Goal: Information Seeking & Learning: Learn about a topic

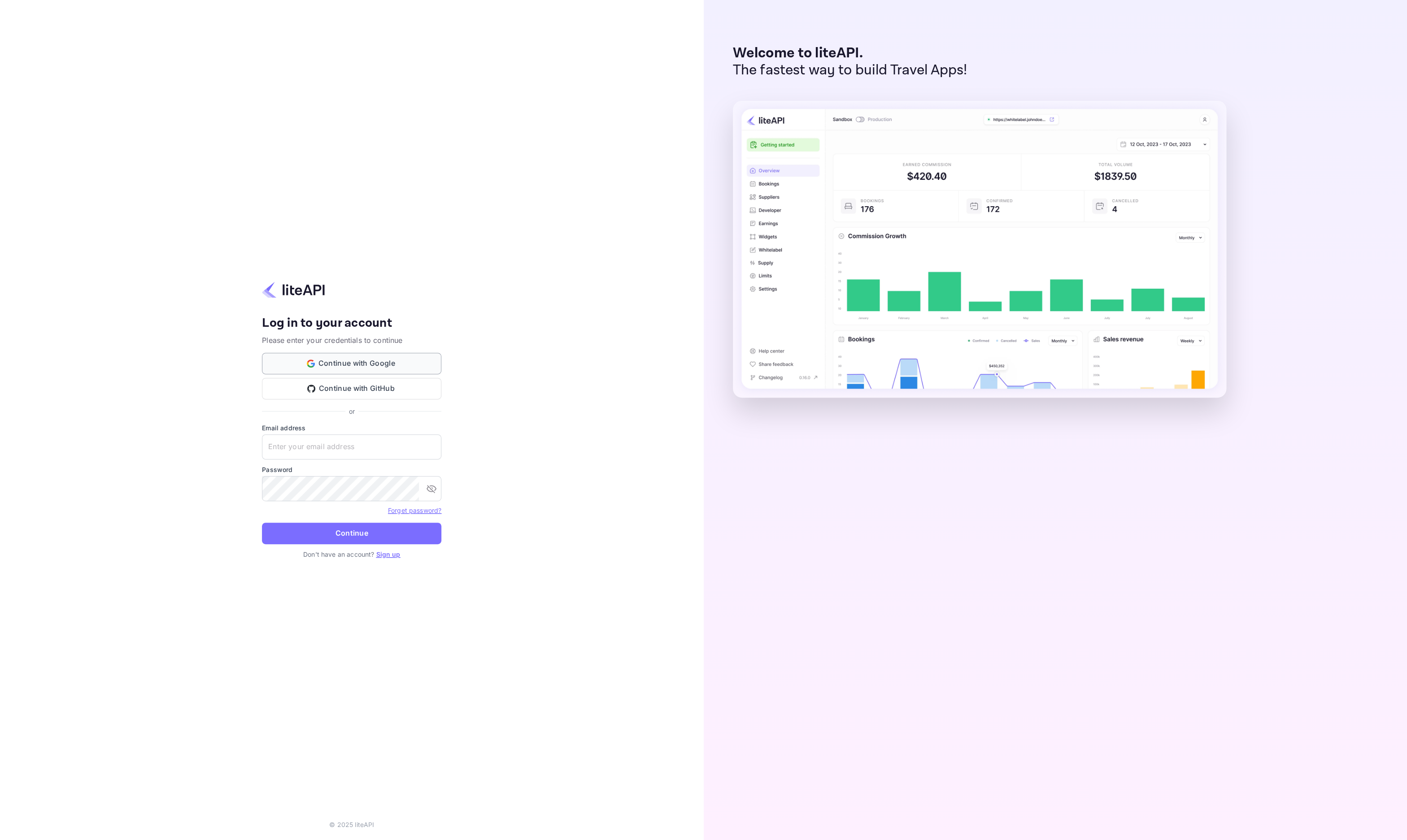
click at [385, 367] on button "Continue with Google" at bounding box center [351, 364] width 179 height 22
click at [578, 368] on div "Your account has been created successfully, a confirmation link has been sent t…" at bounding box center [351, 420] width 704 height 840
drag, startPoint x: 408, startPoint y: 437, endPoint x: 406, endPoint y: 441, distance: 4.5
click at [408, 438] on input "text" at bounding box center [351, 447] width 179 height 25
click at [505, 439] on div "Your account has been created successfully, a confirmation link has been sent t…" at bounding box center [351, 420] width 704 height 840
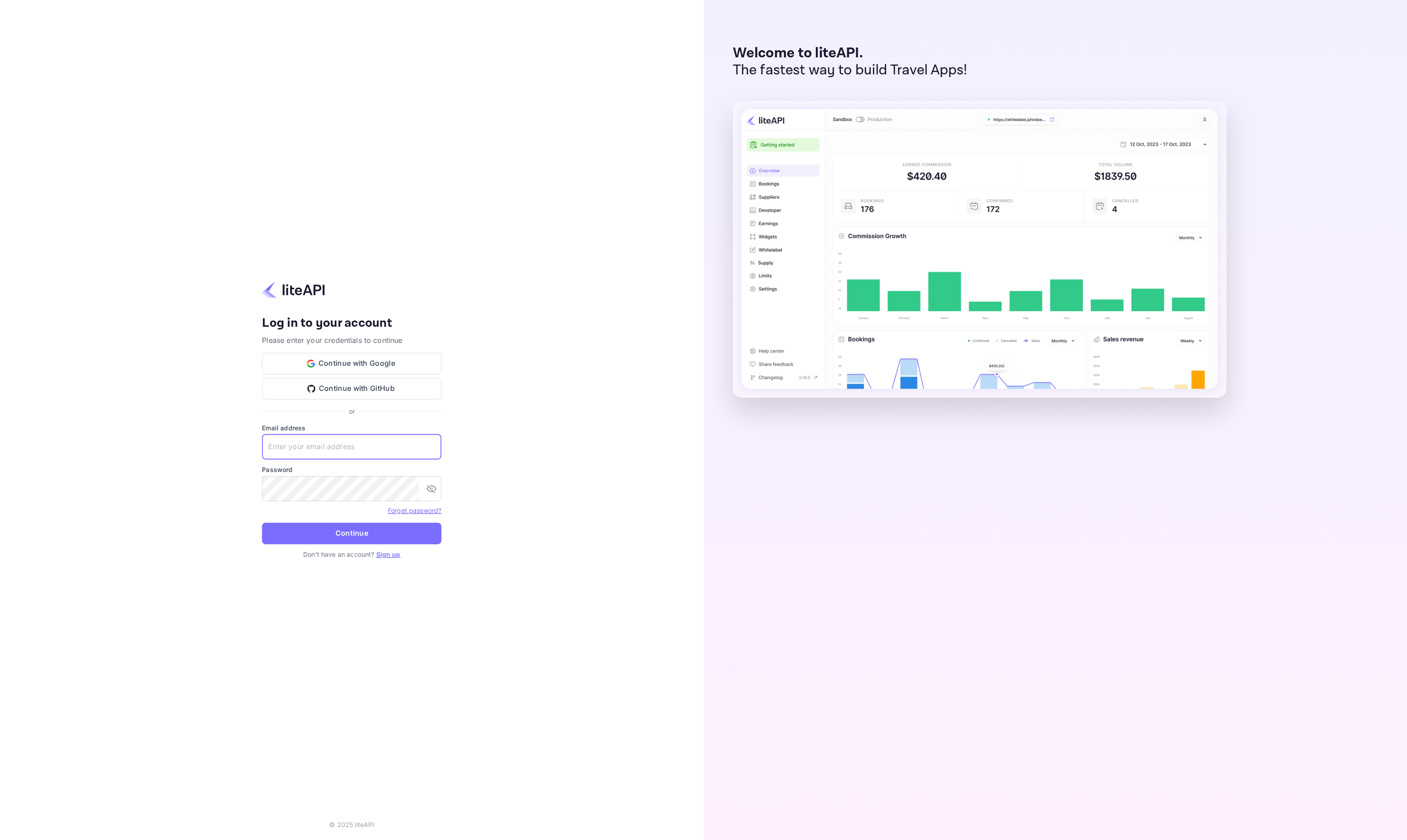
click at [416, 449] on input "text" at bounding box center [351, 447] width 179 height 25
paste input "[EMAIL_ADDRESS][DOMAIN_NAME]"
type input "[EMAIL_ADDRESS][DOMAIN_NAME]"
click at [375, 535] on button "Continue" at bounding box center [351, 533] width 179 height 22
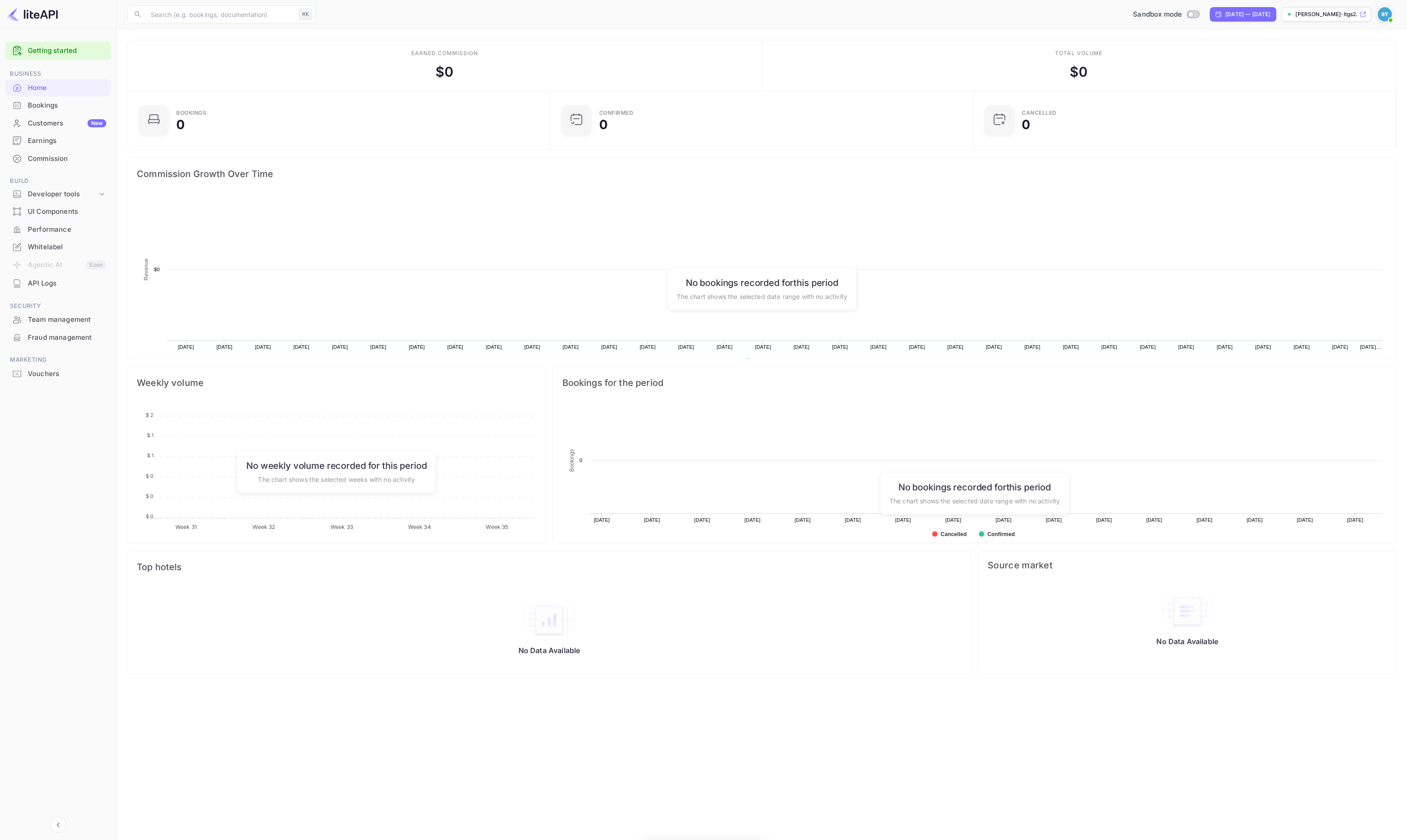
scroll to position [140, 412]
click at [64, 199] on div "Developer tools" at bounding box center [58, 195] width 105 height 16
click at [65, 213] on p "API docs and SDKs" at bounding box center [60, 209] width 58 height 9
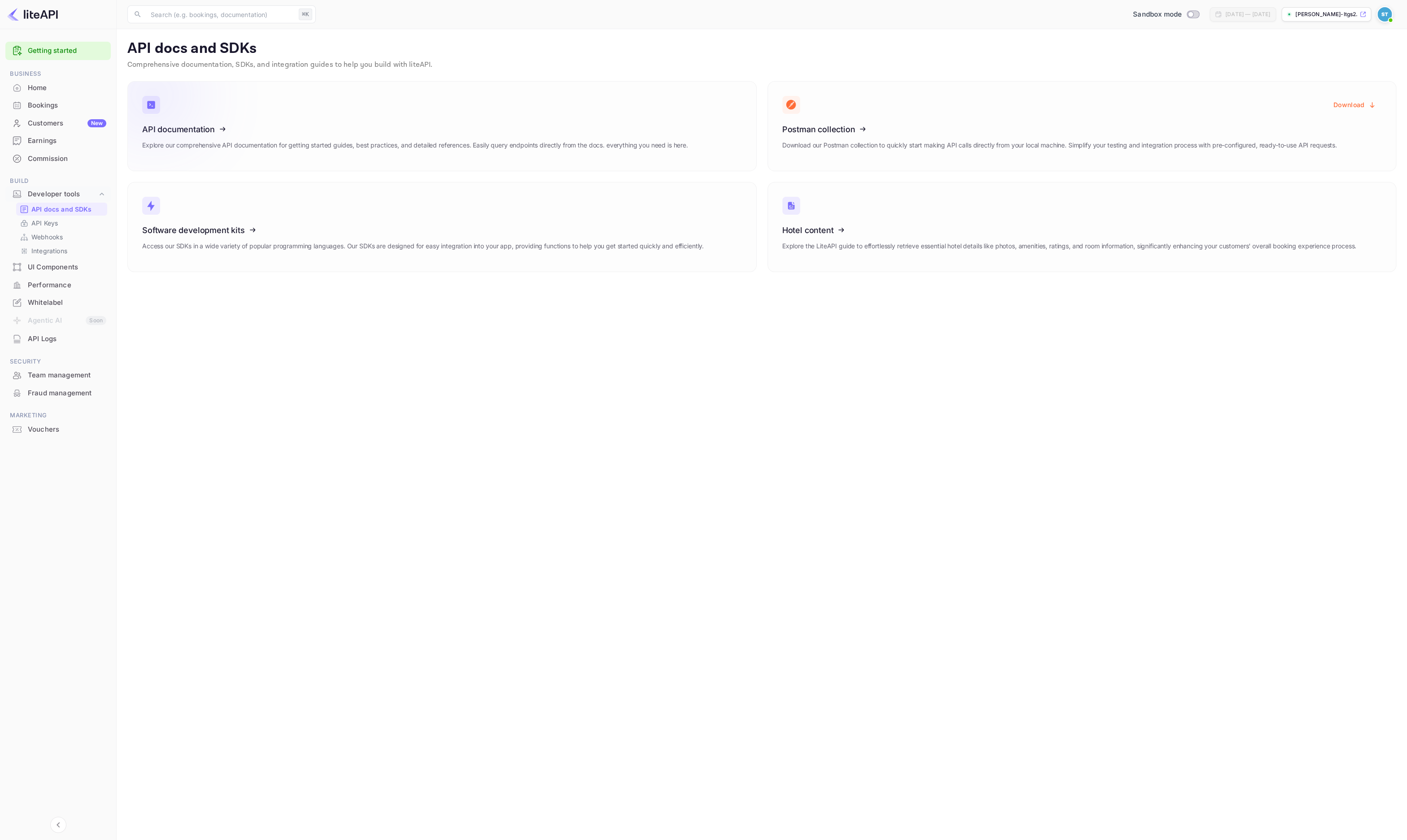
click at [537, 137] on div "API documentation Explore our comprehensive API documentation for getting start…" at bounding box center [415, 140] width 546 height 32
